Goal: Information Seeking & Learning: Learn about a topic

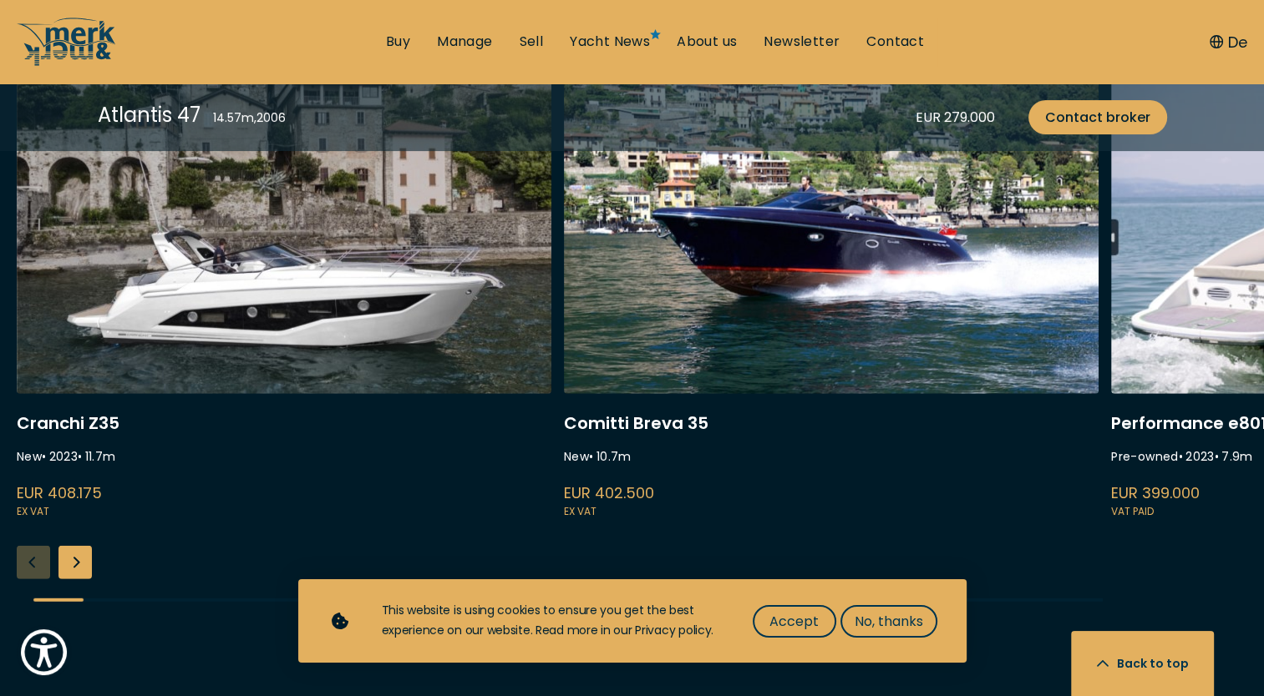
scroll to position [4510, 0]
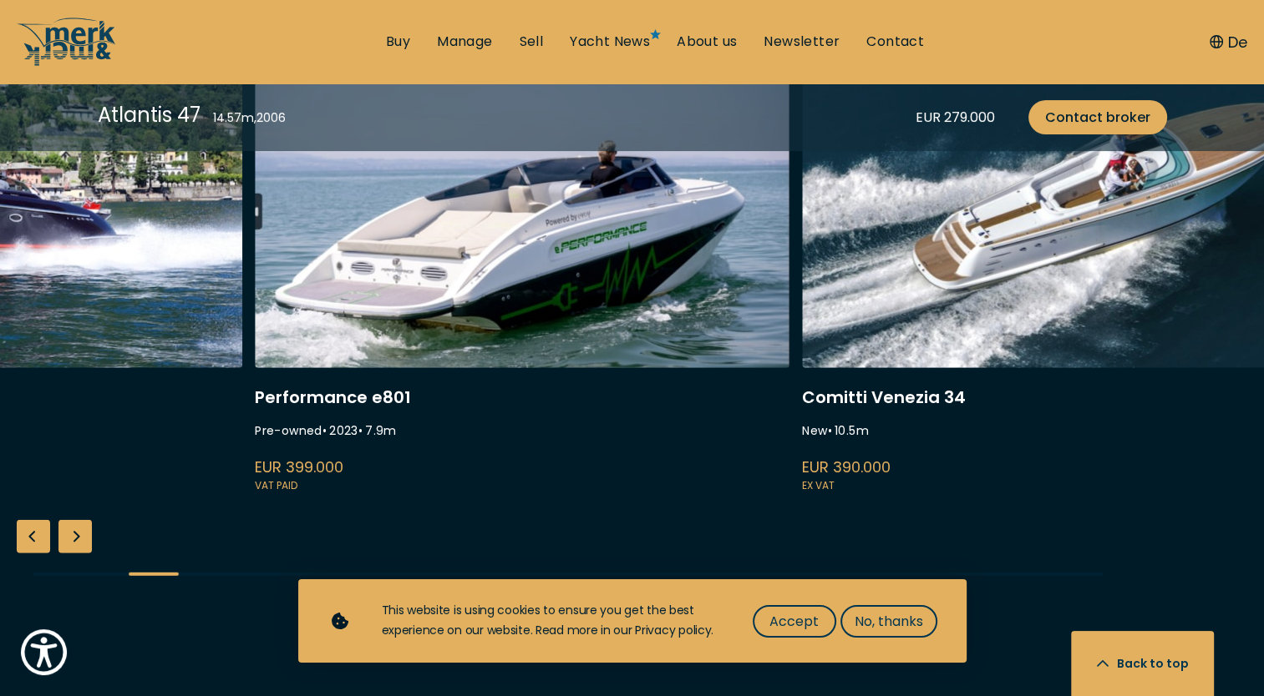
click at [77, 529] on div "Next slide" at bounding box center [74, 536] width 33 height 33
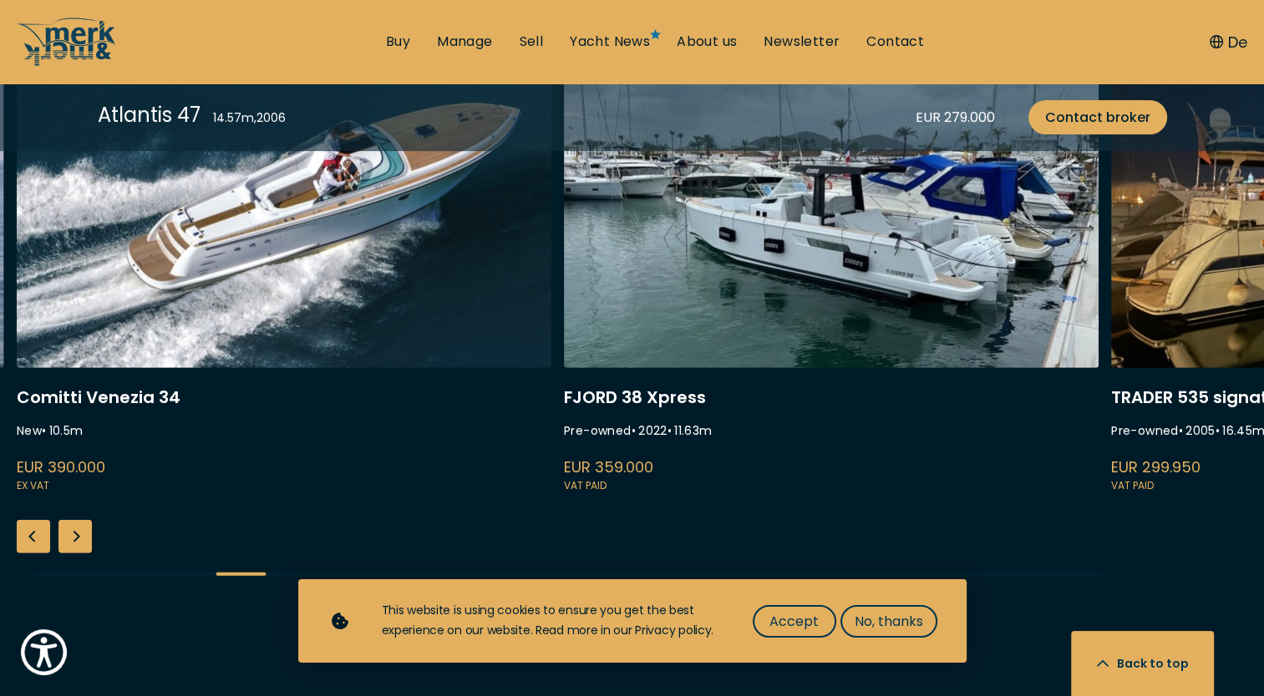
click at [77, 529] on div "Next slide" at bounding box center [74, 536] width 33 height 33
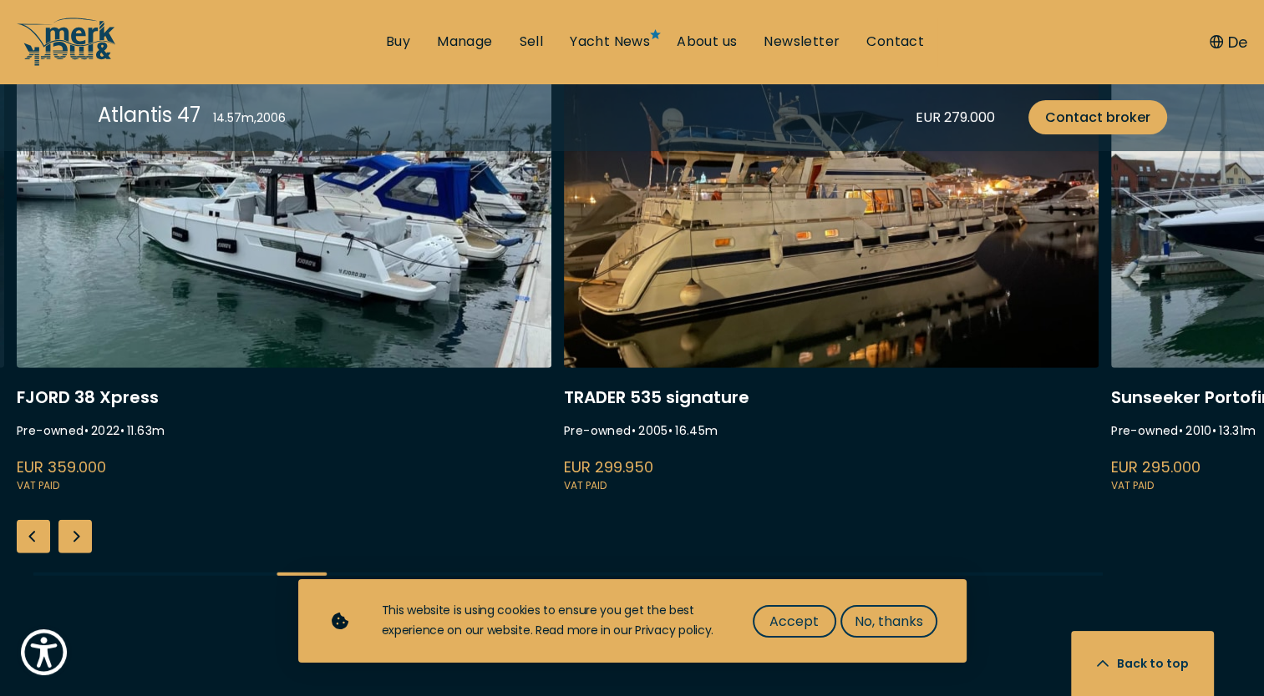
click at [77, 529] on div "Next slide" at bounding box center [74, 536] width 33 height 33
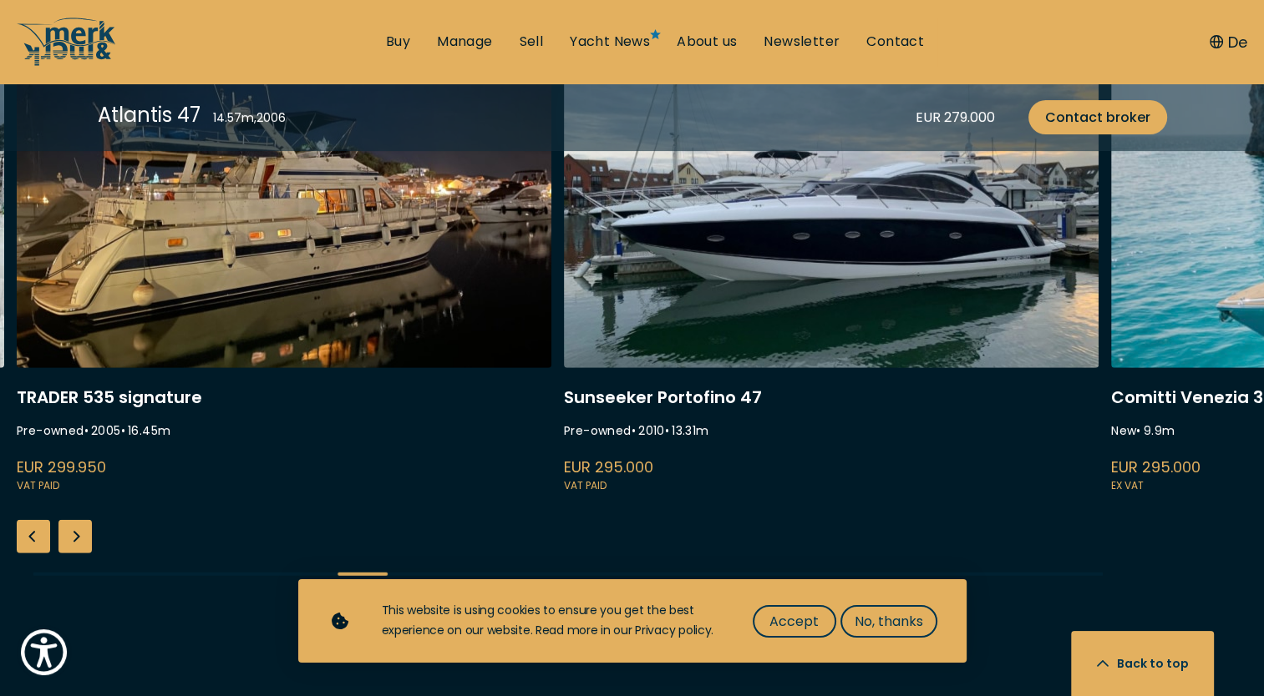
click at [78, 529] on div "Next slide" at bounding box center [74, 536] width 33 height 33
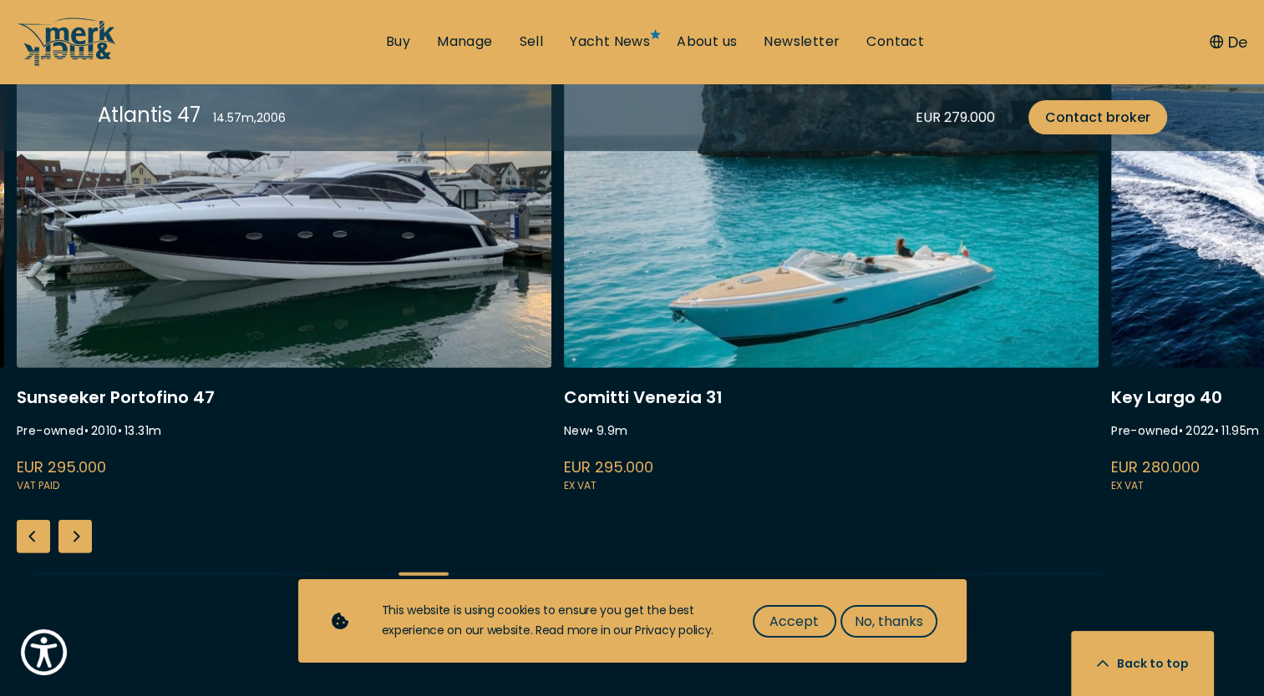
click at [79, 529] on div "Next slide" at bounding box center [74, 536] width 33 height 33
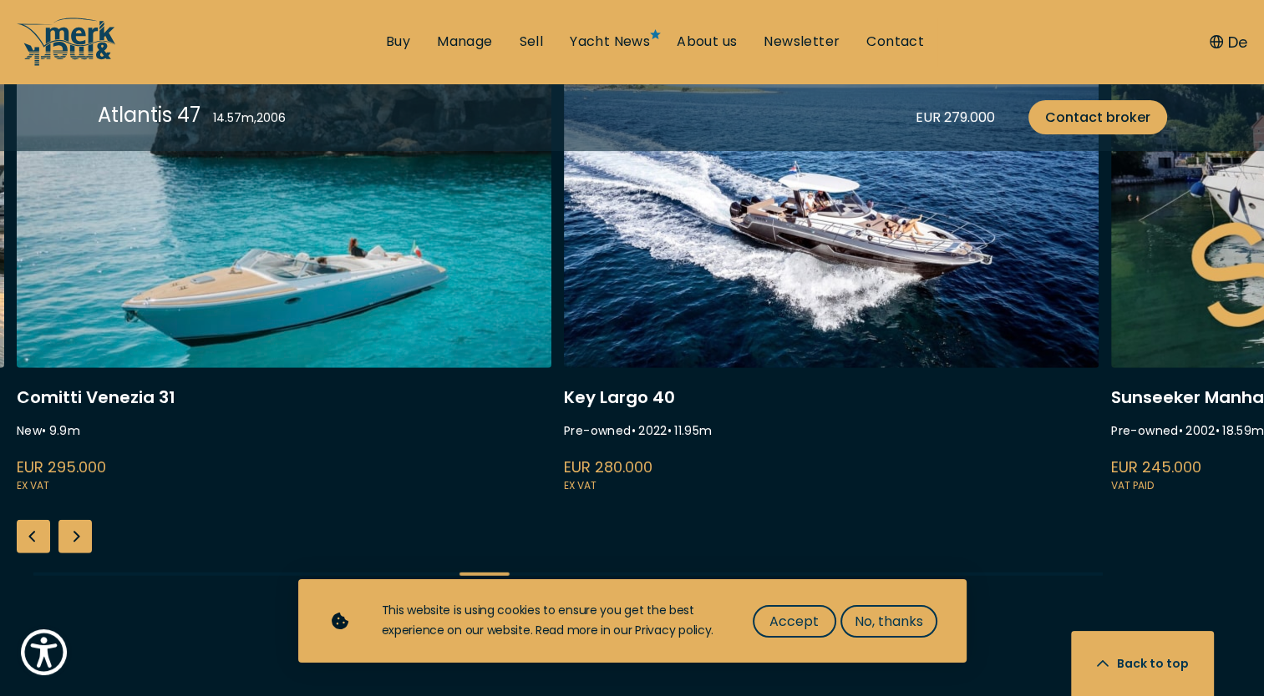
click at [79, 529] on div "Next slide" at bounding box center [74, 536] width 33 height 33
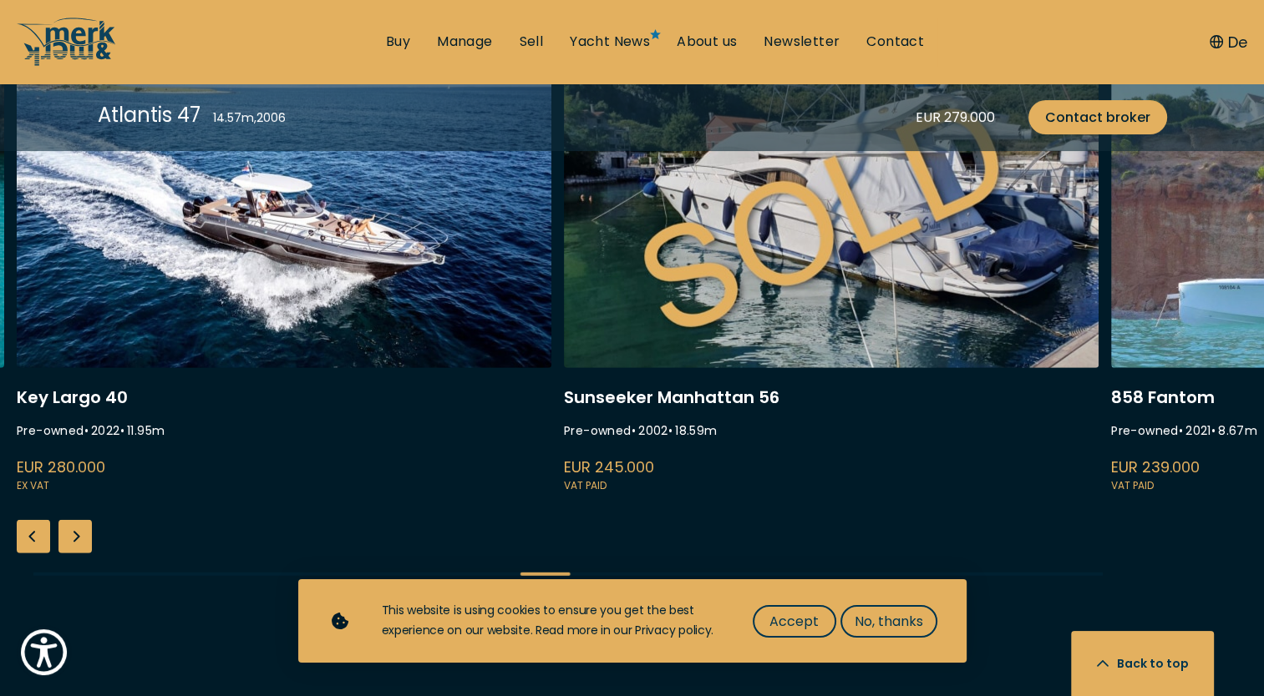
click at [83, 529] on div "Next slide" at bounding box center [74, 536] width 33 height 33
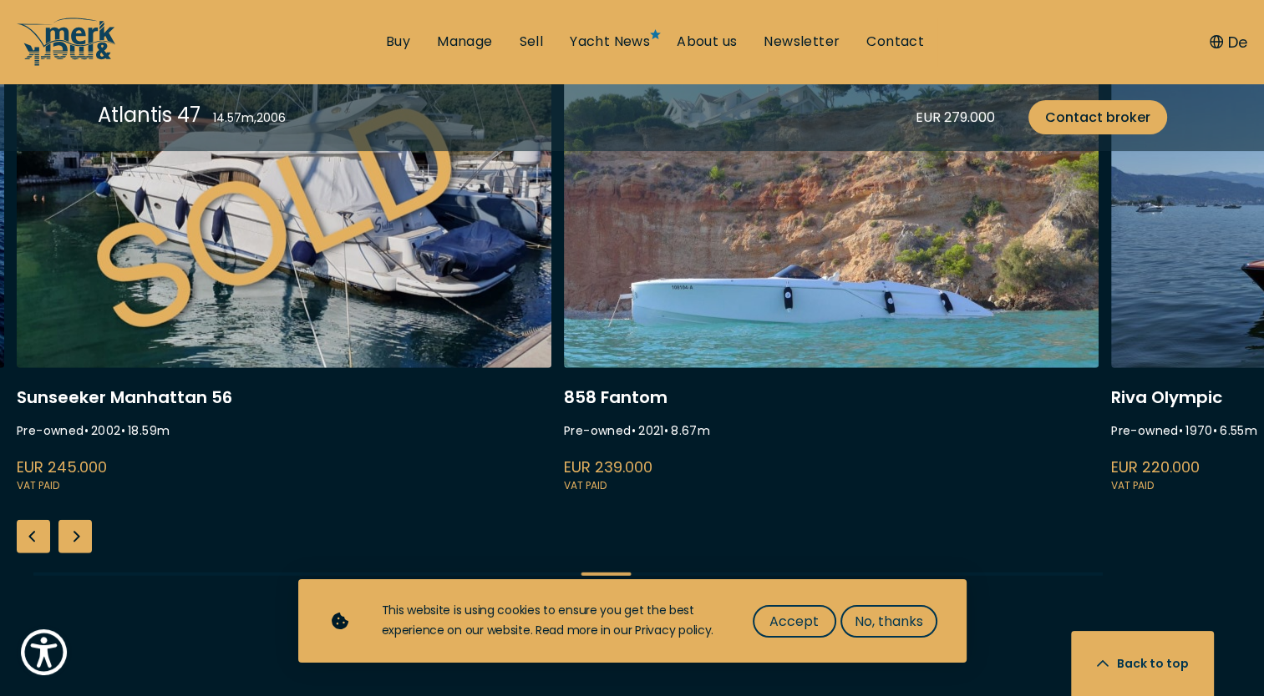
click at [83, 529] on div "Next slide" at bounding box center [74, 536] width 33 height 33
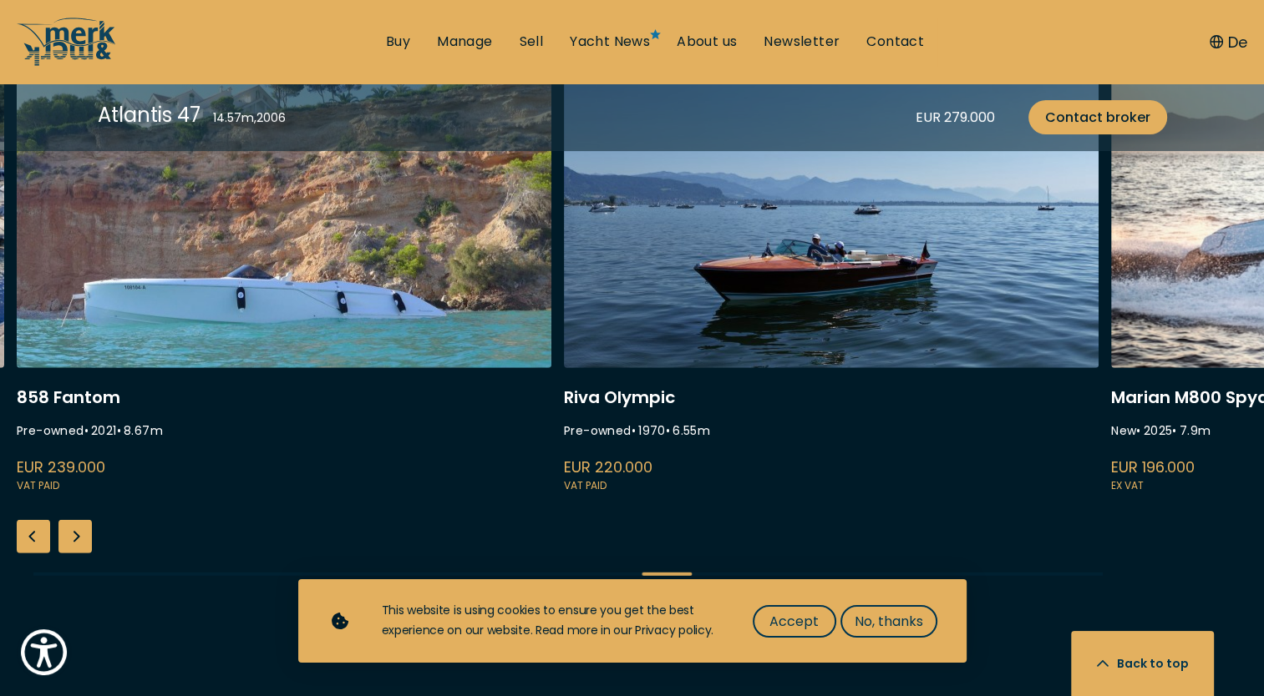
click at [83, 529] on div "Next slide" at bounding box center [74, 536] width 33 height 33
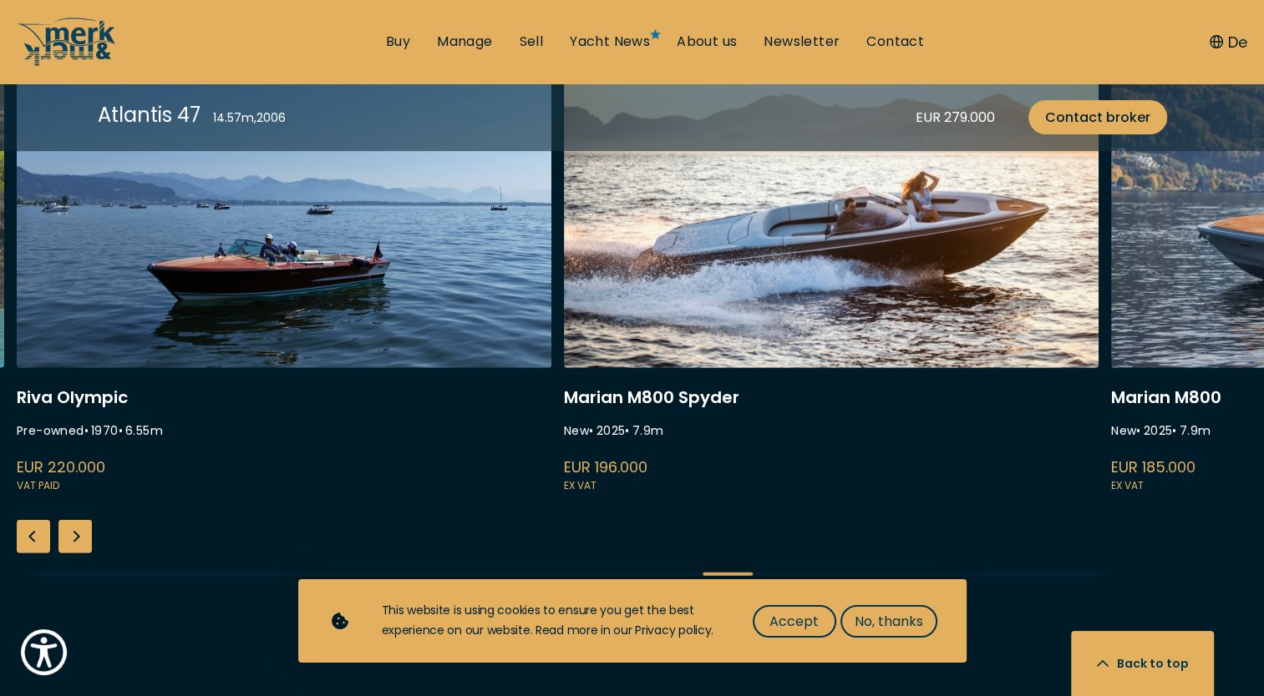
click at [83, 529] on div "Next slide" at bounding box center [74, 536] width 33 height 33
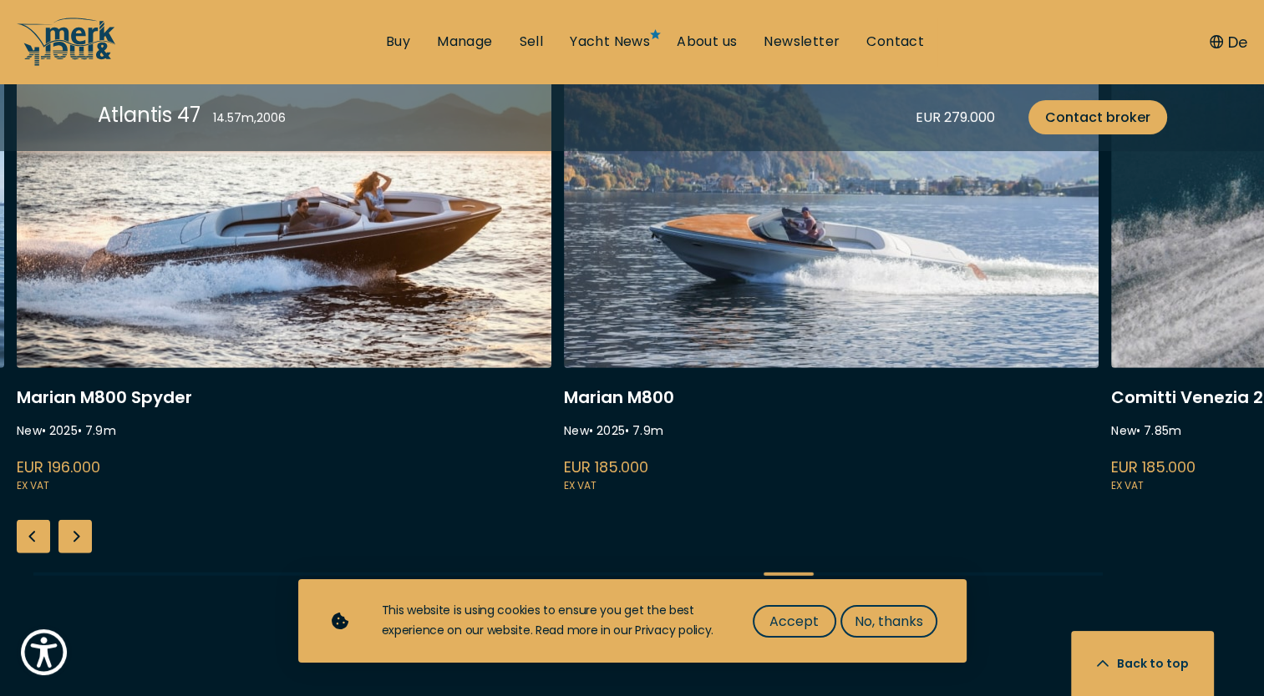
click at [83, 529] on div "Next slide" at bounding box center [74, 536] width 33 height 33
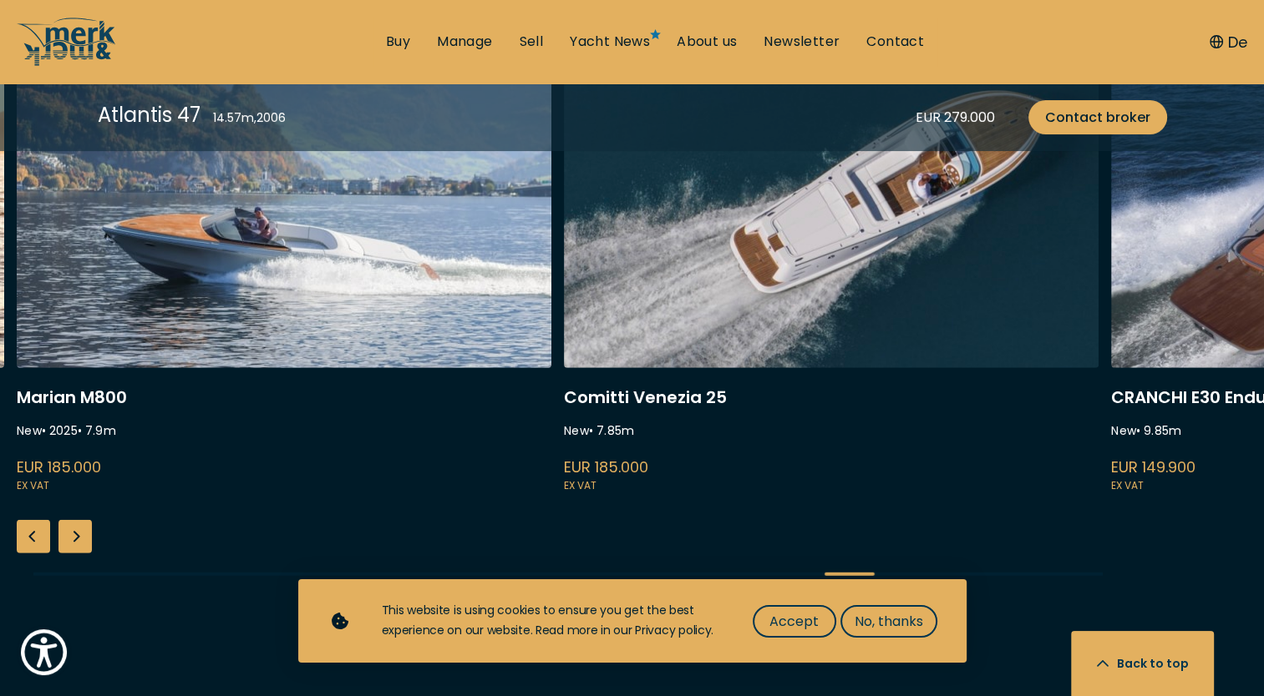
click at [83, 529] on div "Next slide" at bounding box center [74, 536] width 33 height 33
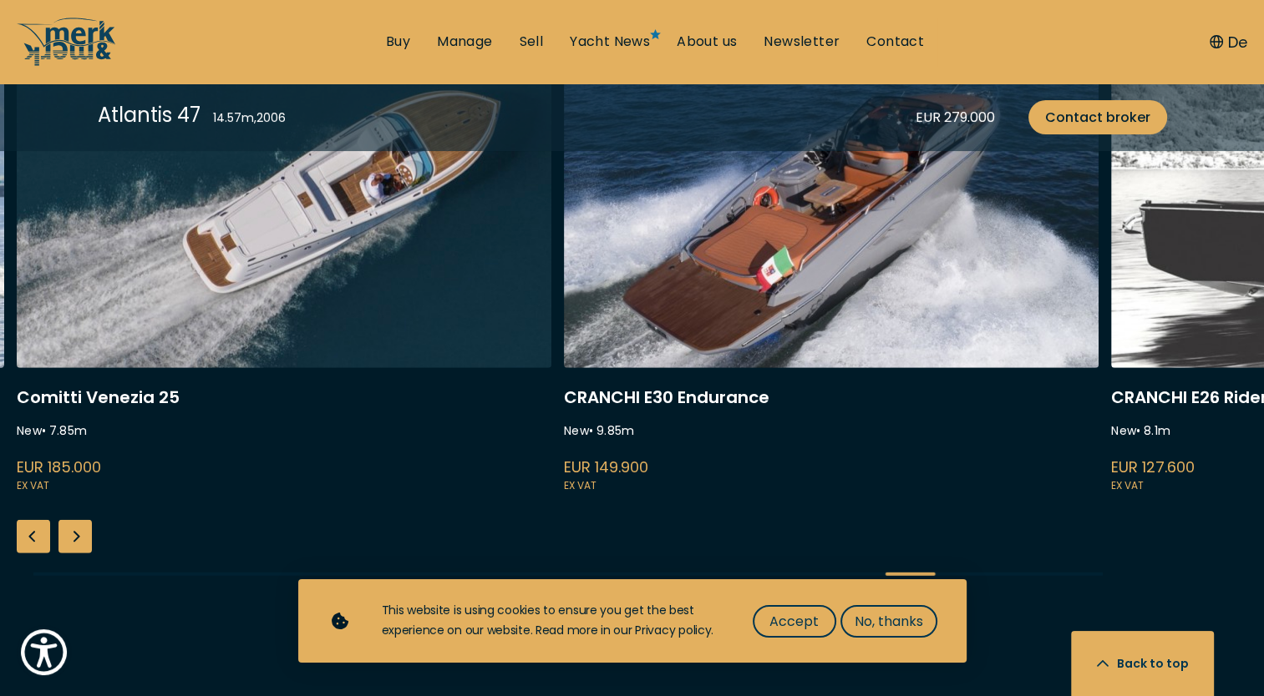
click at [83, 529] on div "Next slide" at bounding box center [74, 536] width 33 height 33
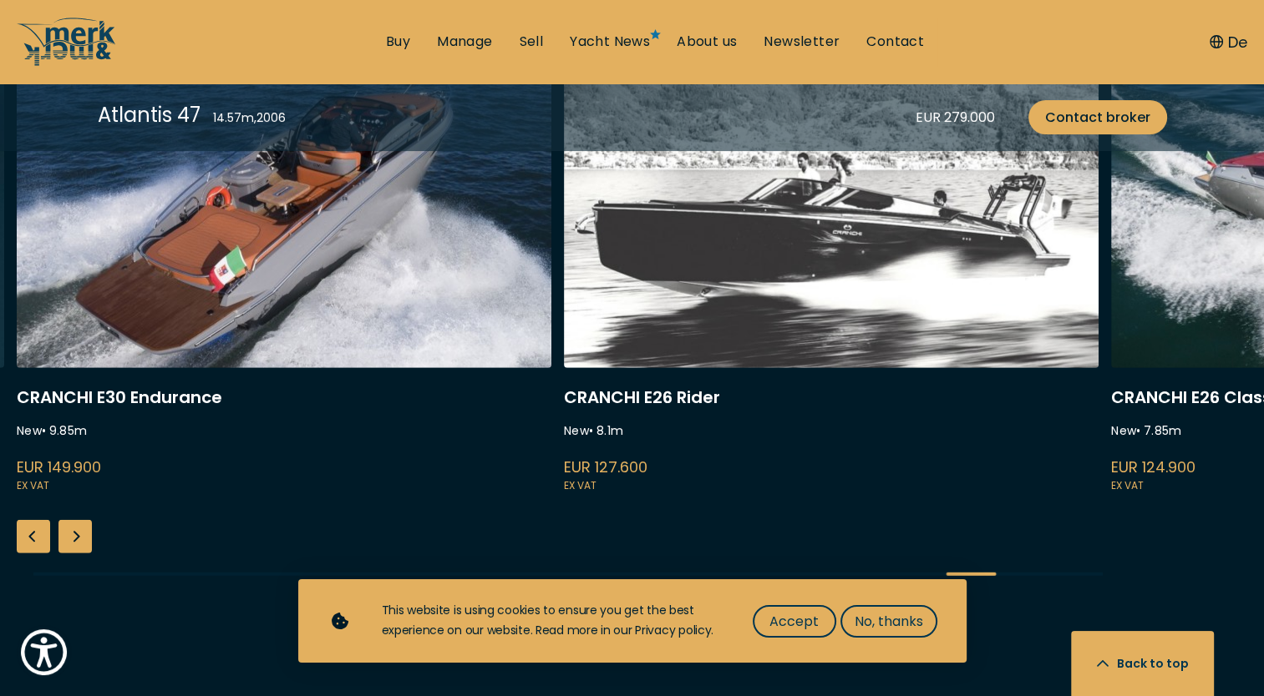
click at [83, 529] on div "Next slide" at bounding box center [74, 536] width 33 height 33
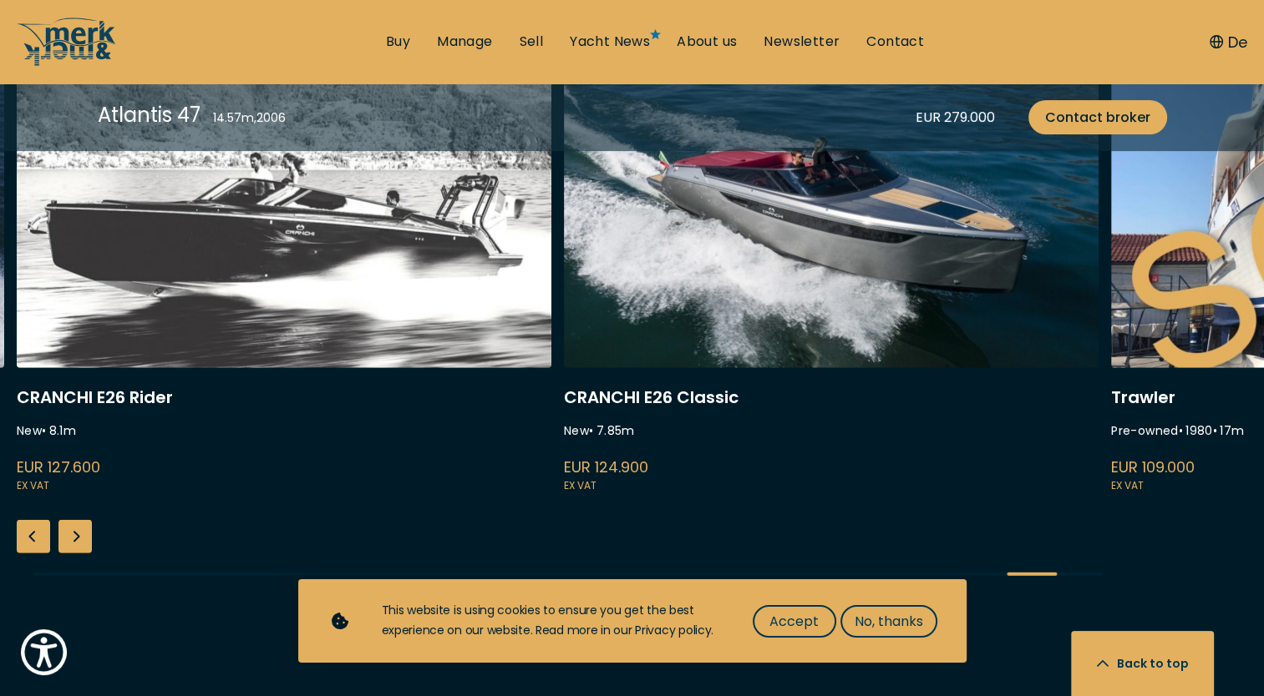
click at [83, 529] on div "Next slide" at bounding box center [74, 536] width 33 height 33
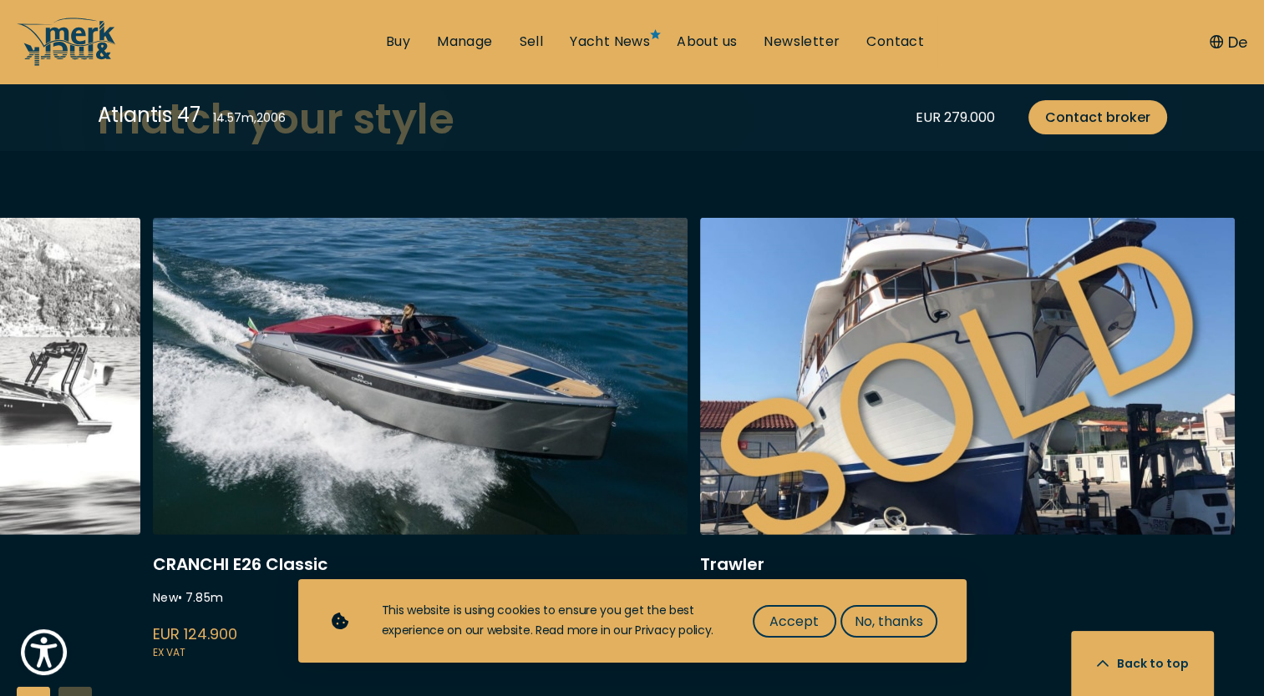
scroll to position [4426, 0]
